Goal: Task Accomplishment & Management: Complete application form

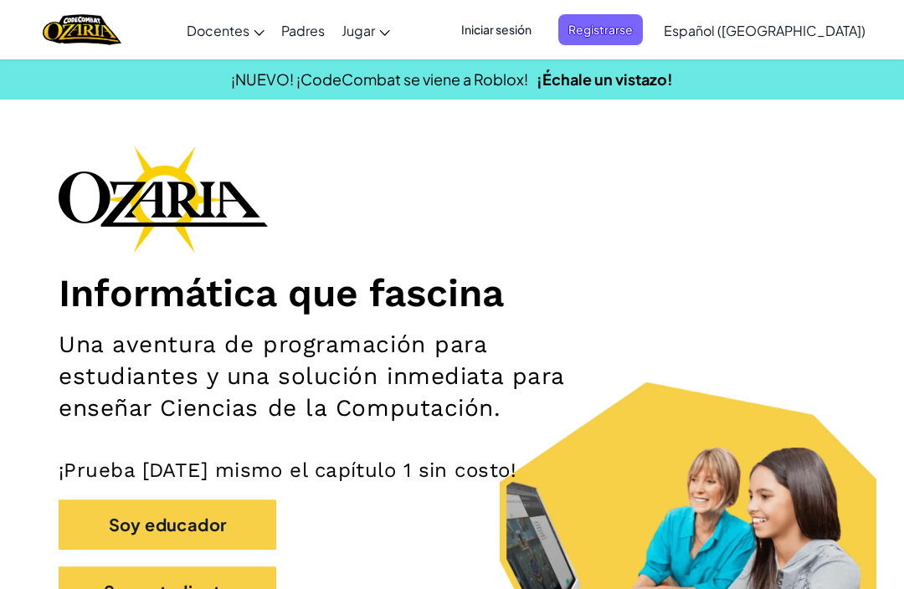
click at [530, 34] on span "Iniciar sesión" at bounding box center [496, 29] width 90 height 31
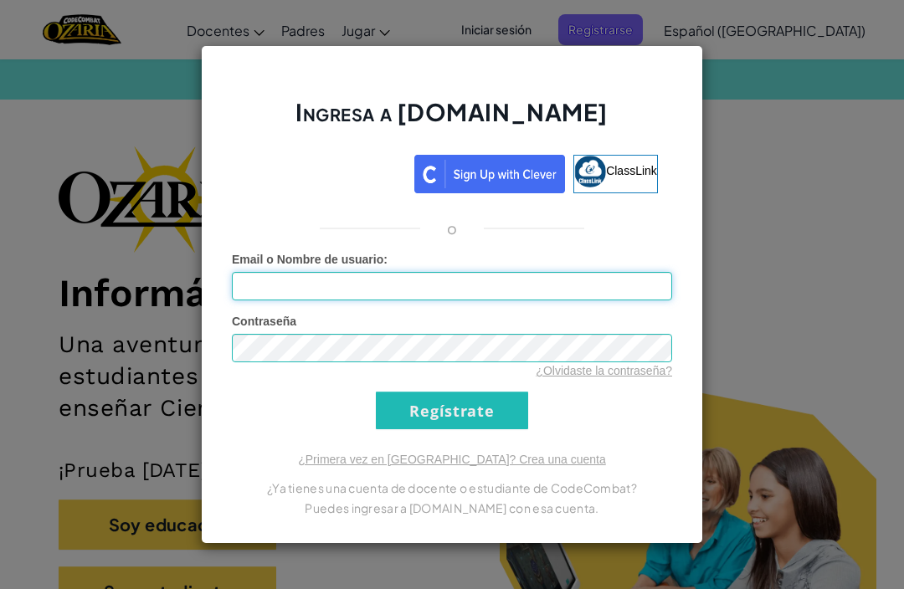
click at [564, 285] on input "Email o Nombre de usuario :" at bounding box center [452, 286] width 440 height 28
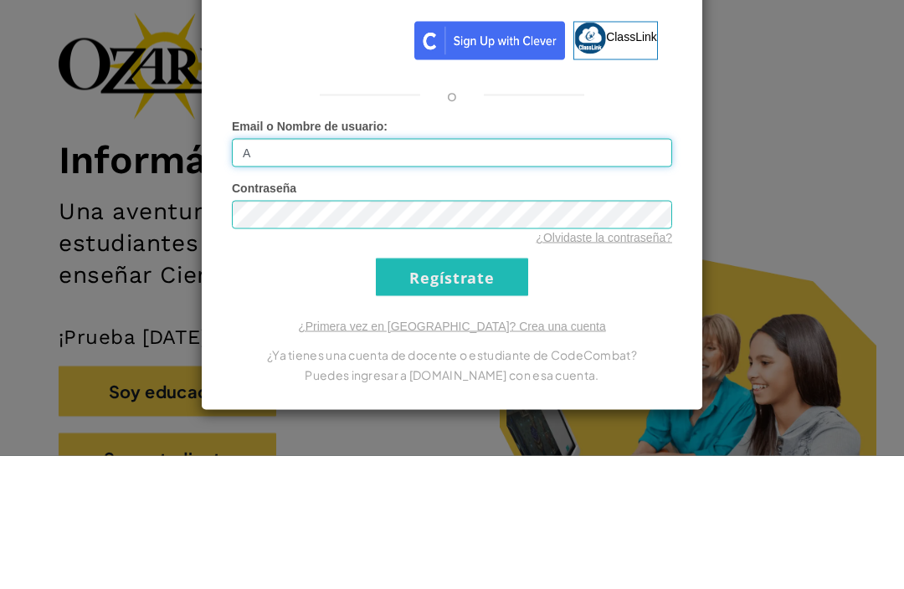
scroll to position [134, 0]
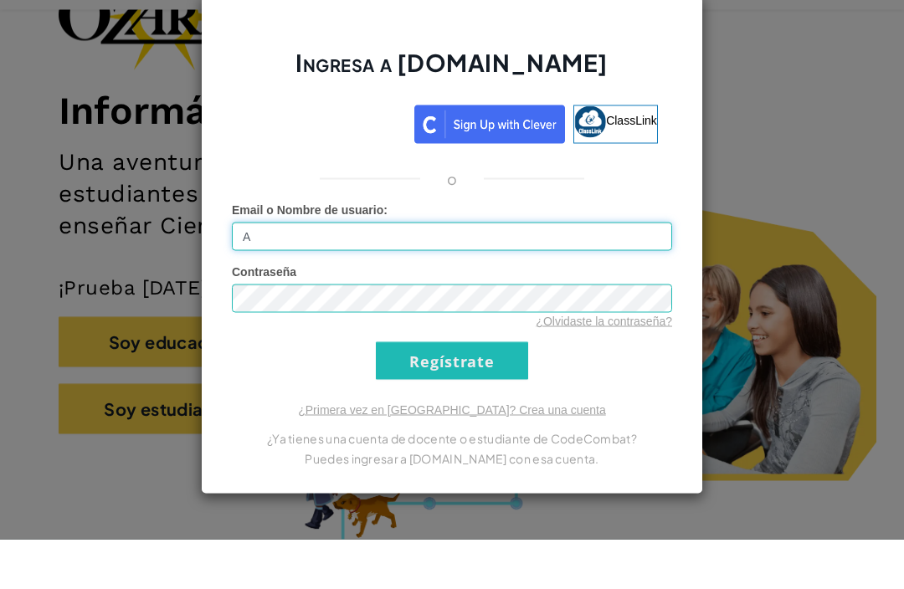
type input "[EMAIL_ADDRESS][DOMAIN_NAME]"
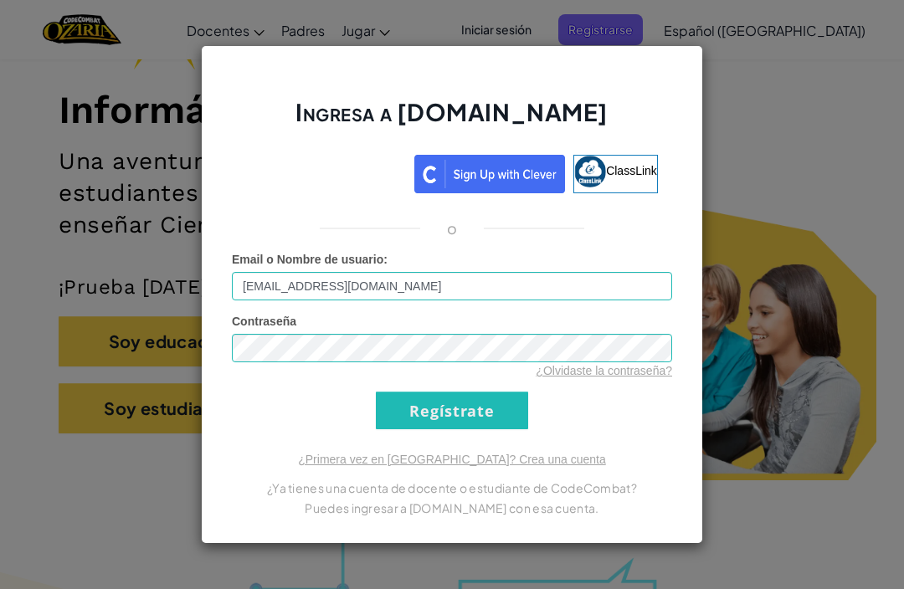
scroll to position [197, 0]
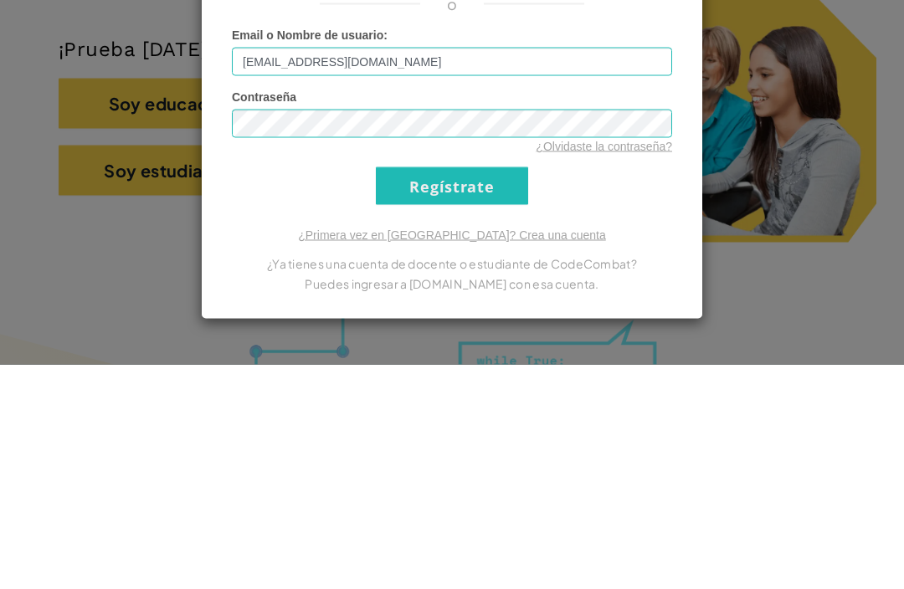
click at [475, 392] on input "Regístrate" at bounding box center [452, 411] width 152 height 38
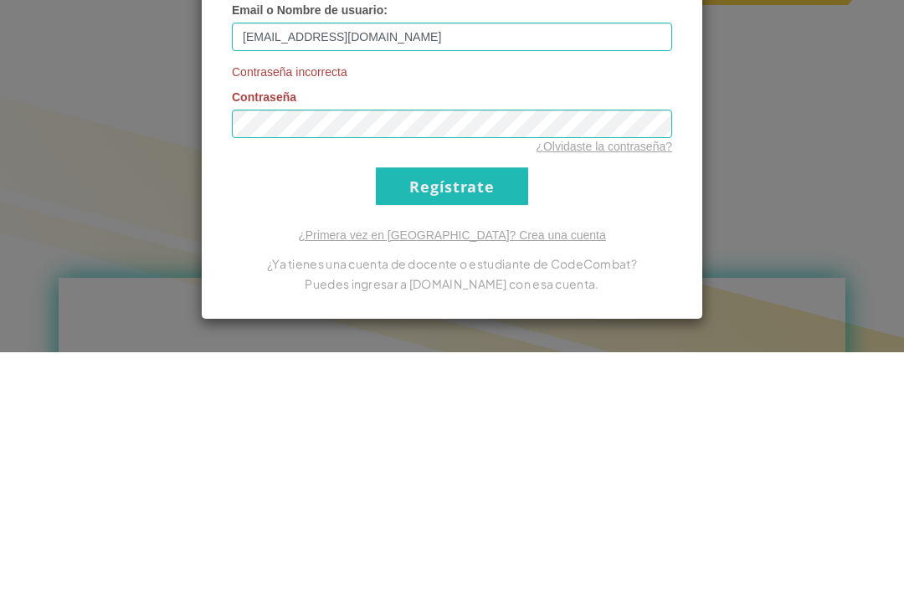
click at [480, 404] on input "Regístrate" at bounding box center [452, 423] width 152 height 38
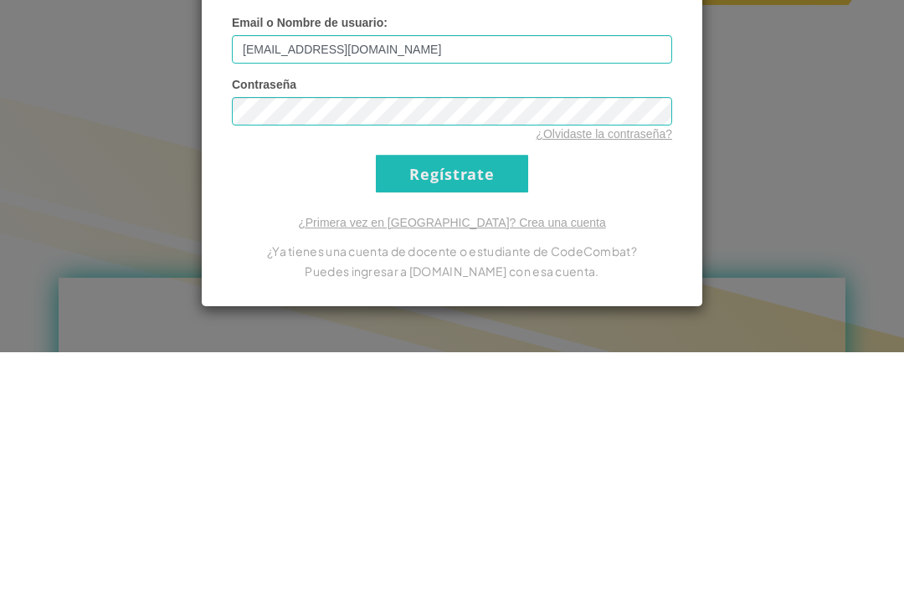
scroll to position [659, 0]
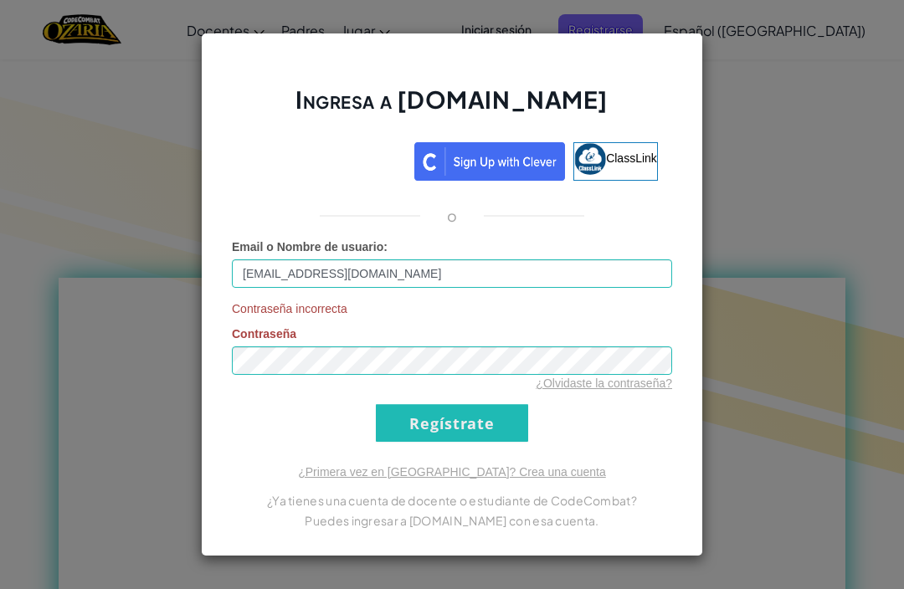
click at [645, 390] on link "¿Olvidaste la contraseña?" at bounding box center [604, 383] width 136 height 13
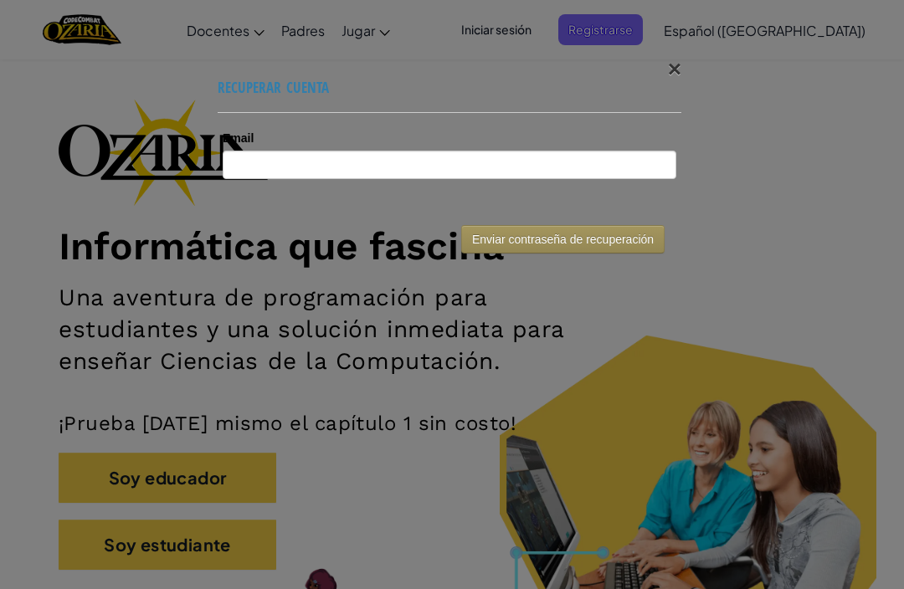
scroll to position [55, 0]
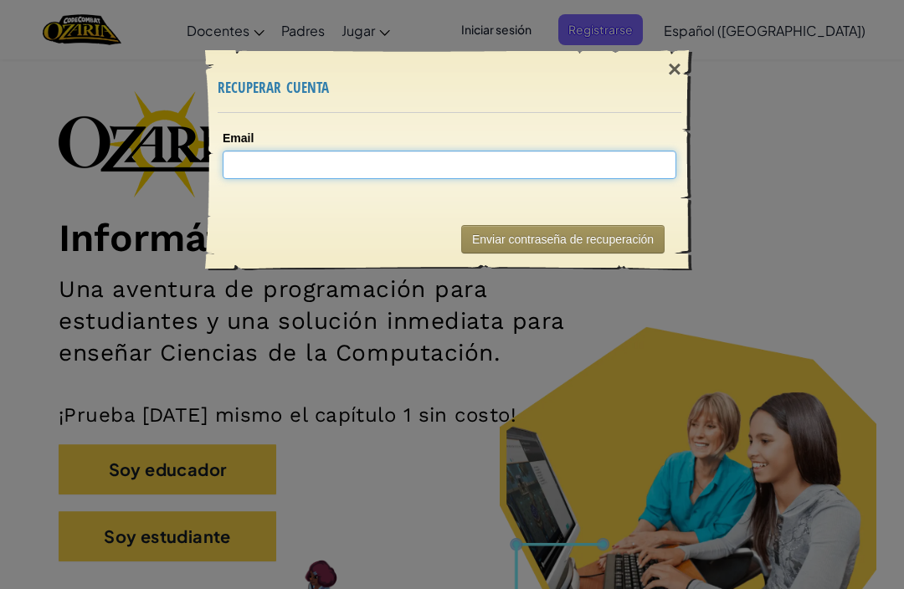
click at [599, 169] on input "Email" at bounding box center [450, 165] width 454 height 28
type input "AL0"
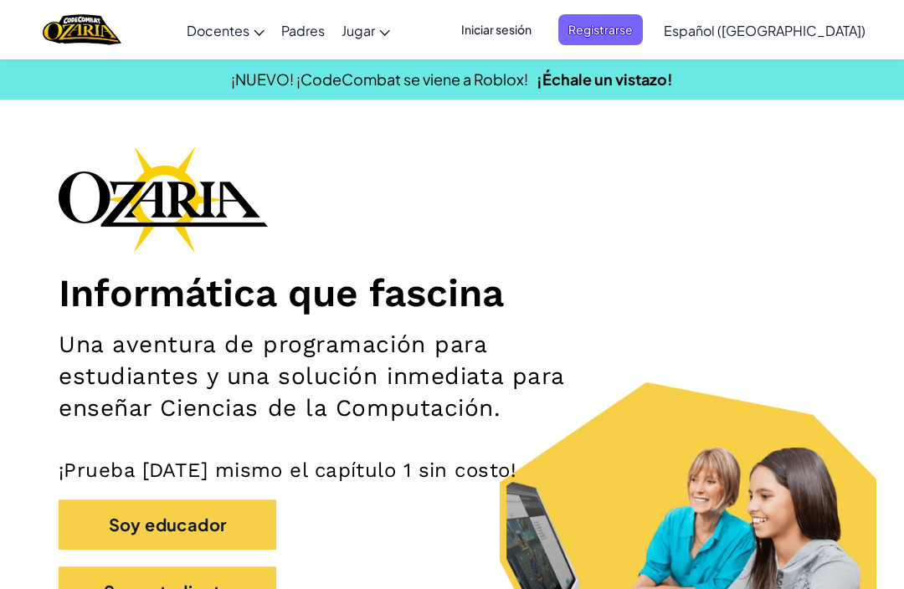
scroll to position [55, 0]
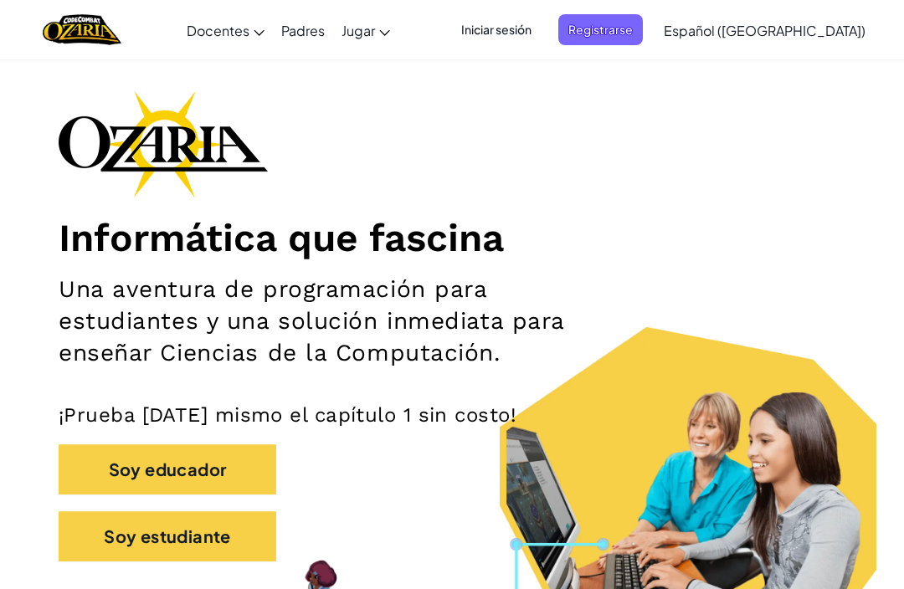
click at [542, 44] on span "Iniciar sesión" at bounding box center [496, 29] width 90 height 31
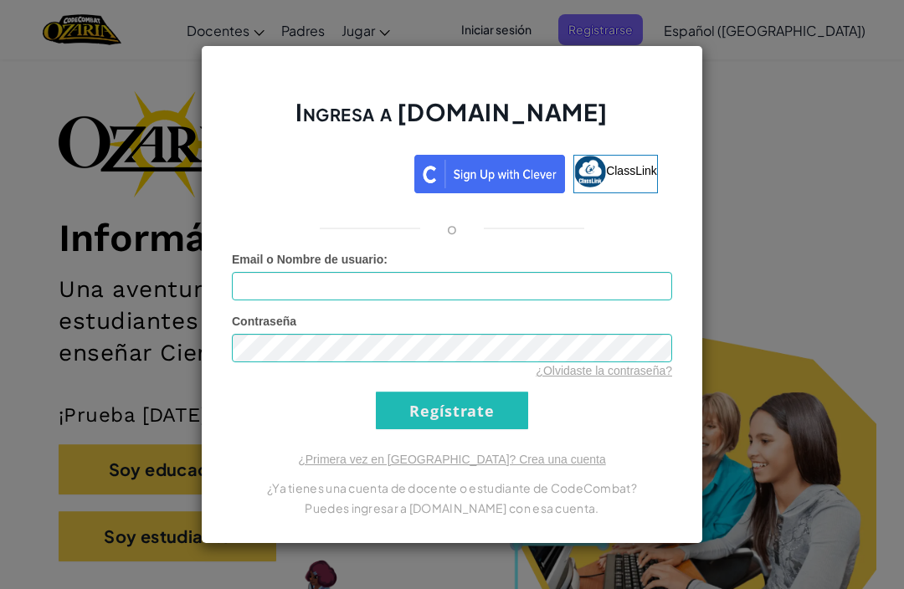
click at [473, 269] on div "Email o Nombre de usuario :" at bounding box center [452, 275] width 440 height 49
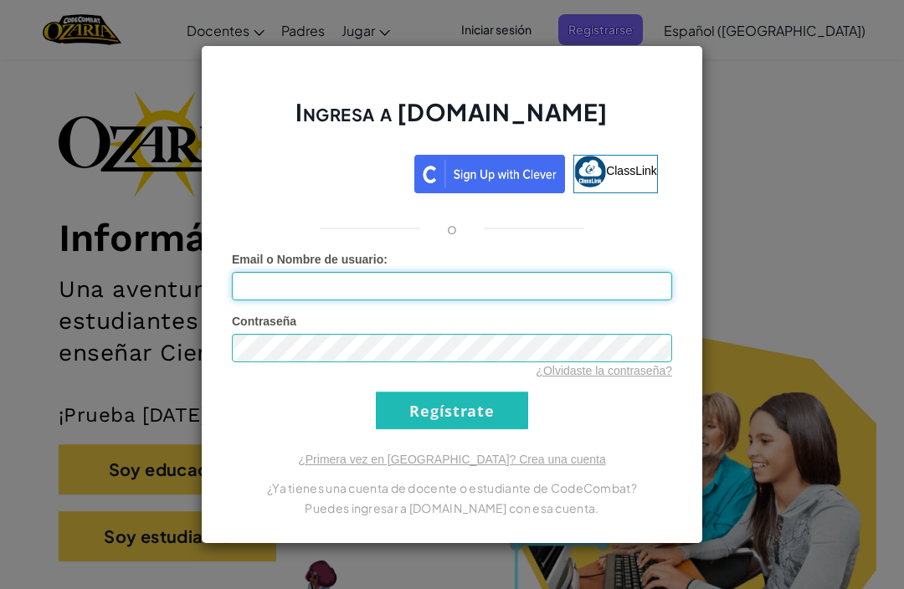
click at [519, 285] on input "Email o Nombre de usuario :" at bounding box center [452, 286] width 440 height 28
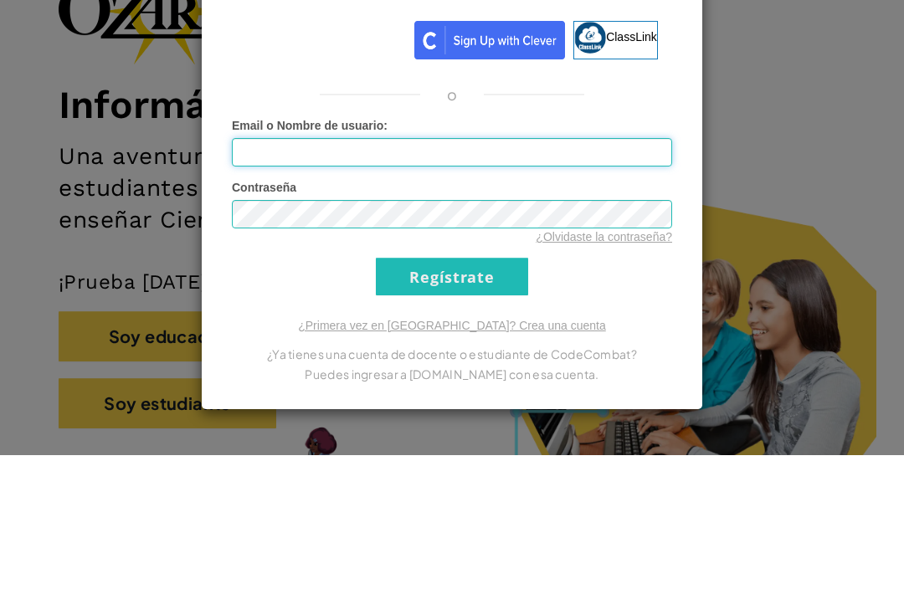
type input "[EMAIL_ADDRESS][DOMAIN_NAME]"
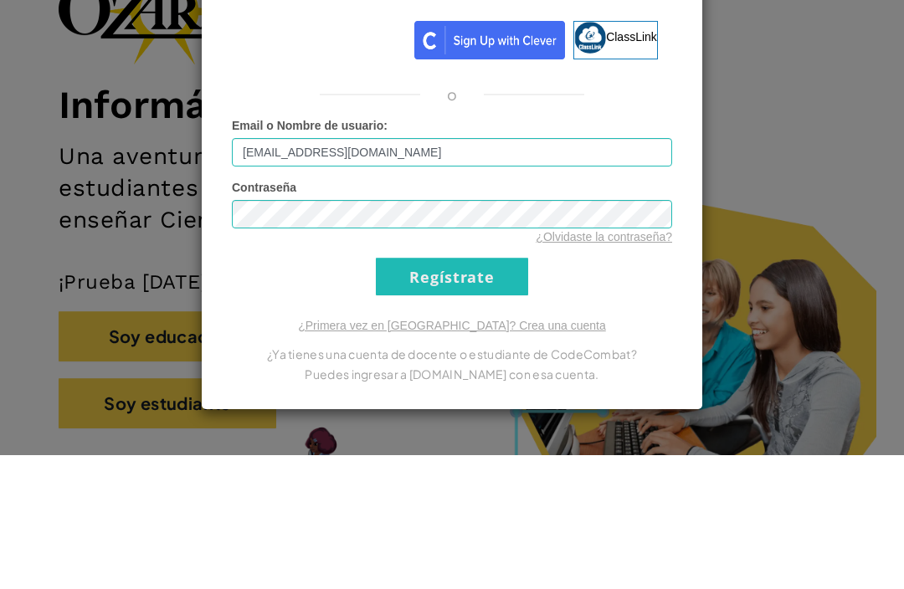
click at [452, 392] on input "Regístrate" at bounding box center [452, 411] width 152 height 38
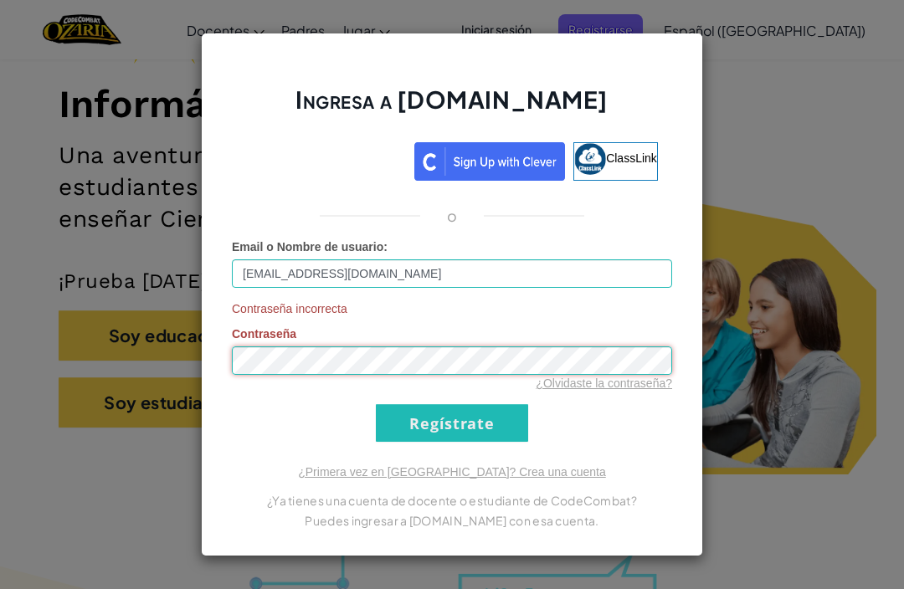
scroll to position [188, 0]
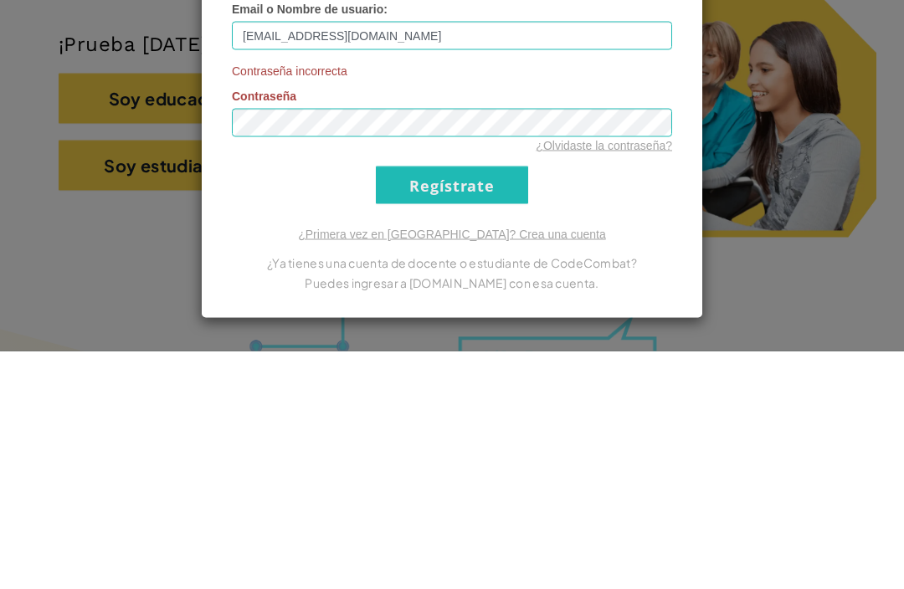
click at [501, 404] on input "Regístrate" at bounding box center [452, 423] width 152 height 38
